Goal: Find specific page/section: Find specific page/section

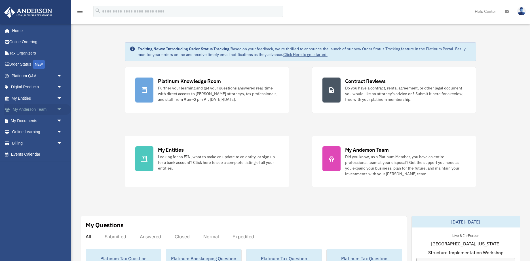
click at [65, 107] on span "arrow_drop_down" at bounding box center [62, 110] width 11 height 12
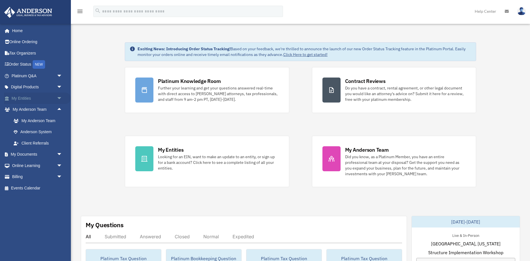
click at [63, 99] on span "arrow_drop_down" at bounding box center [62, 98] width 11 height 12
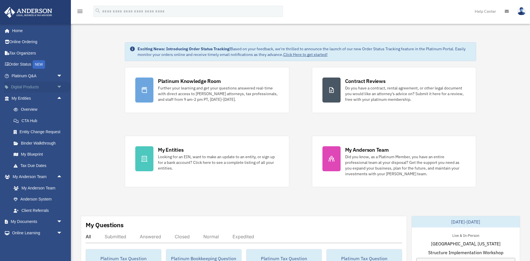
click at [62, 87] on span "arrow_drop_down" at bounding box center [62, 87] width 11 height 12
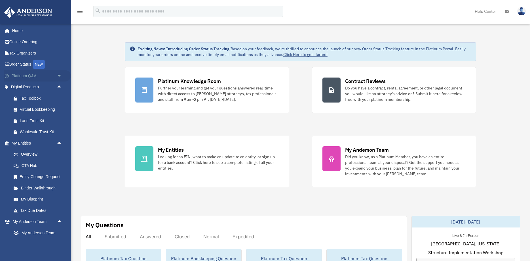
click at [58, 77] on span "arrow_drop_down" at bounding box center [62, 76] width 11 height 12
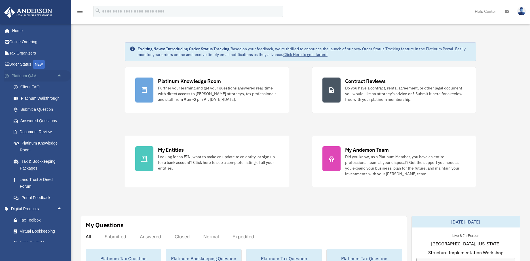
click at [58, 77] on span "arrow_drop_up" at bounding box center [62, 76] width 11 height 12
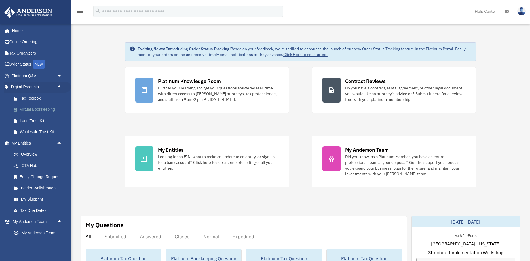
click at [38, 109] on div "Virtual Bookkeeping" at bounding box center [42, 109] width 44 height 7
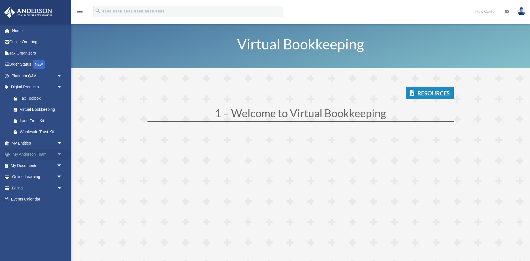
click at [58, 156] on span "arrow_drop_down" at bounding box center [62, 155] width 11 height 12
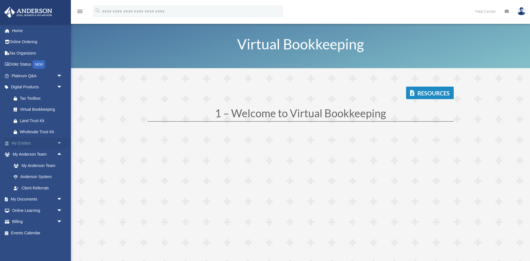
click at [60, 143] on span "arrow_drop_down" at bounding box center [62, 143] width 11 height 12
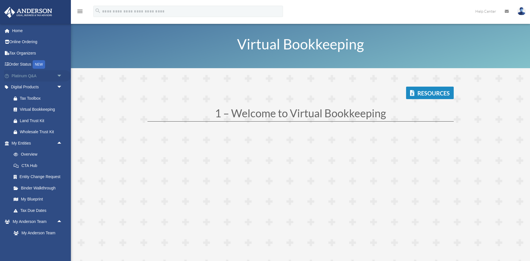
click at [57, 77] on span "arrow_drop_down" at bounding box center [62, 76] width 11 height 12
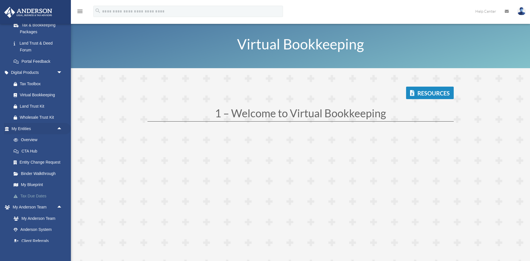
scroll to position [187, 0]
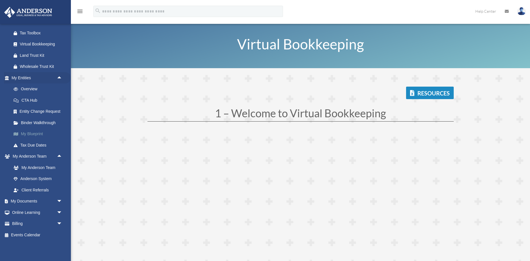
click at [37, 132] on link "My Blueprint" at bounding box center [39, 133] width 63 height 11
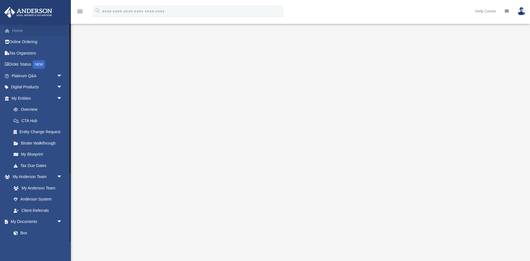
click at [26, 31] on link "Home" at bounding box center [37, 30] width 67 height 11
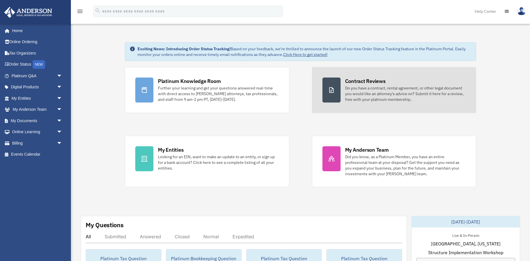
click at [362, 91] on div "Do you have a contract, rental agreement, or other legal document you would lik…" at bounding box center [405, 93] width 121 height 17
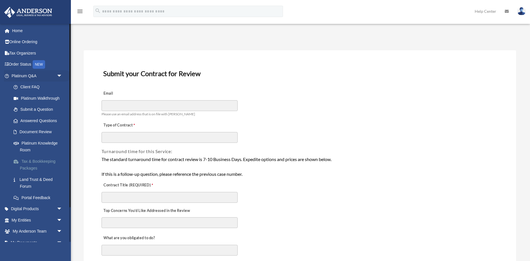
click at [41, 162] on link "Tax & Bookkeeping Packages" at bounding box center [39, 164] width 63 height 18
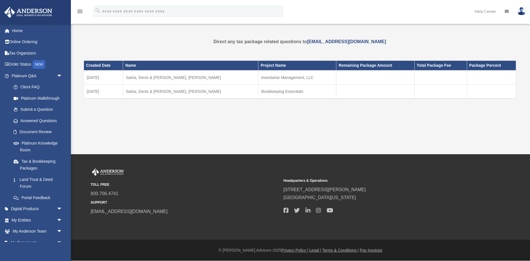
scroll to position [41, 0]
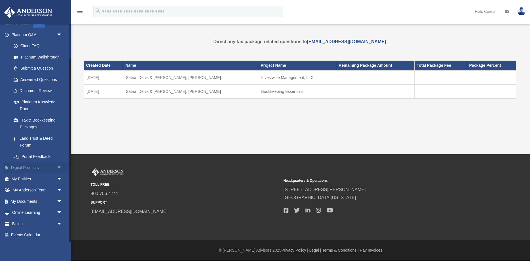
click at [51, 168] on link "Digital Products arrow_drop_down" at bounding box center [37, 167] width 67 height 11
click at [58, 167] on span "arrow_drop_down" at bounding box center [62, 168] width 11 height 12
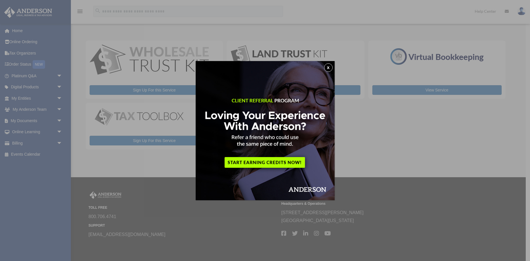
click at [330, 68] on button "x" at bounding box center [328, 67] width 9 height 9
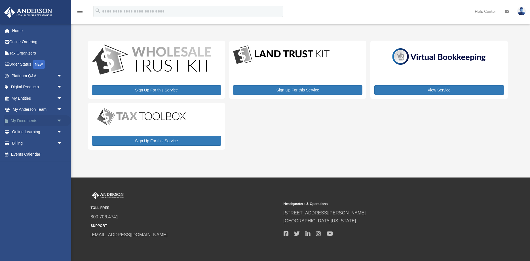
click at [59, 122] on span "arrow_drop_down" at bounding box center [62, 121] width 11 height 12
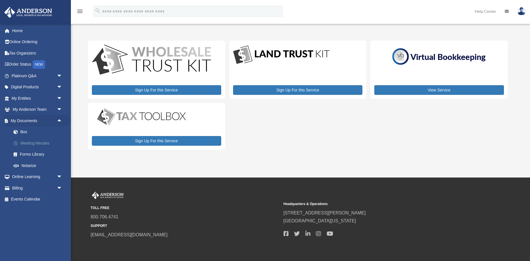
click at [42, 144] on link "Meeting Minutes" at bounding box center [39, 142] width 63 height 11
